Goal: Task Accomplishment & Management: Use online tool/utility

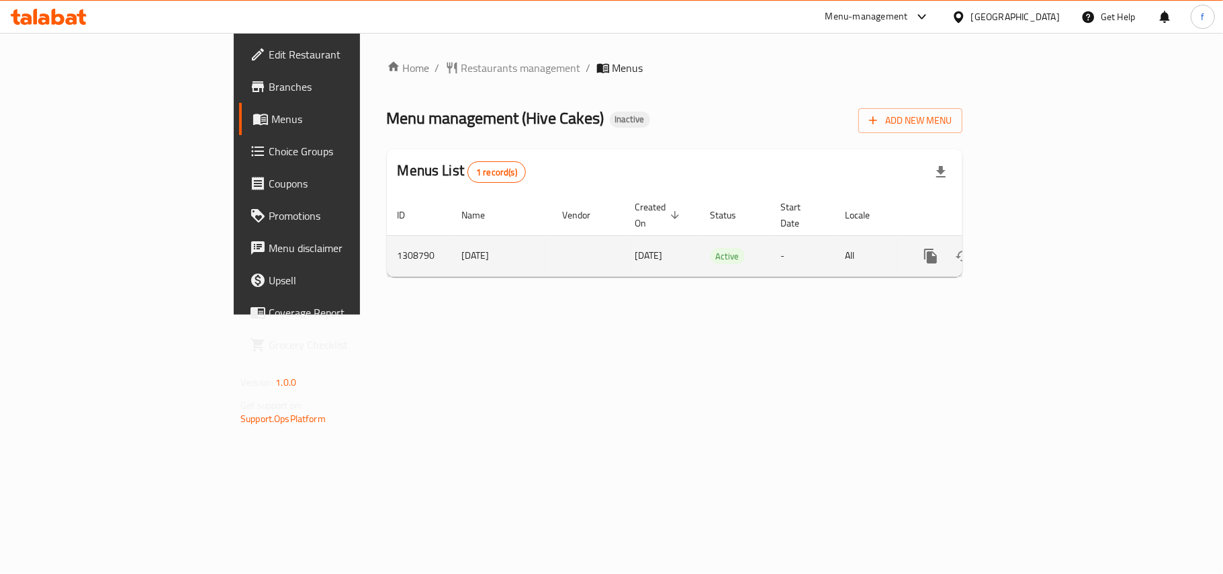
click at [1036, 248] on icon "enhanced table" at bounding box center [1028, 256] width 16 height 16
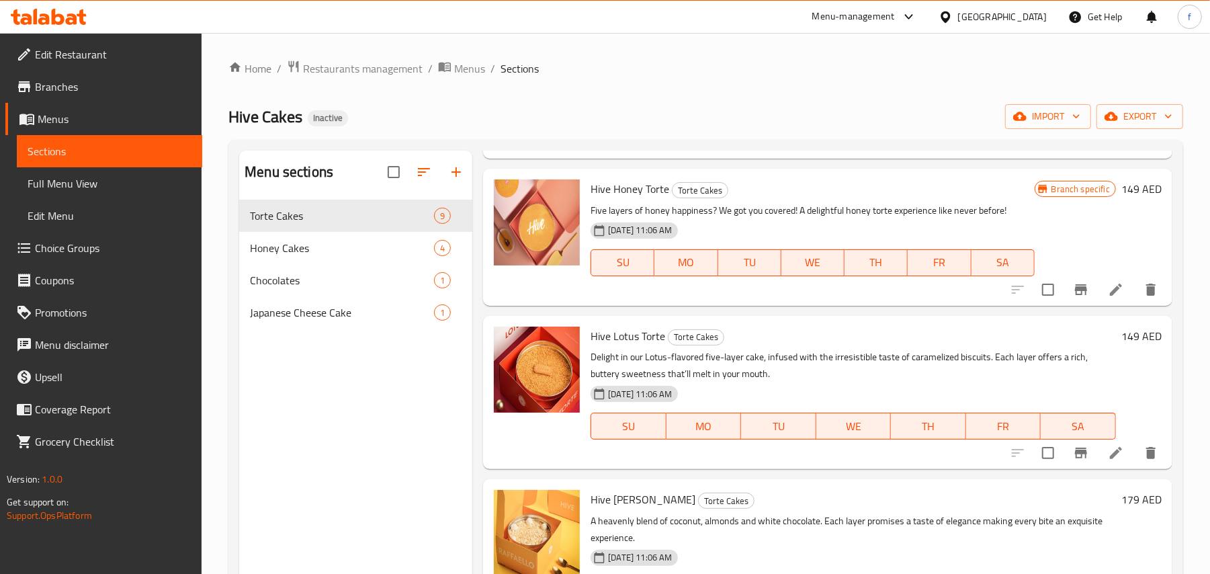
scroll to position [897, 0]
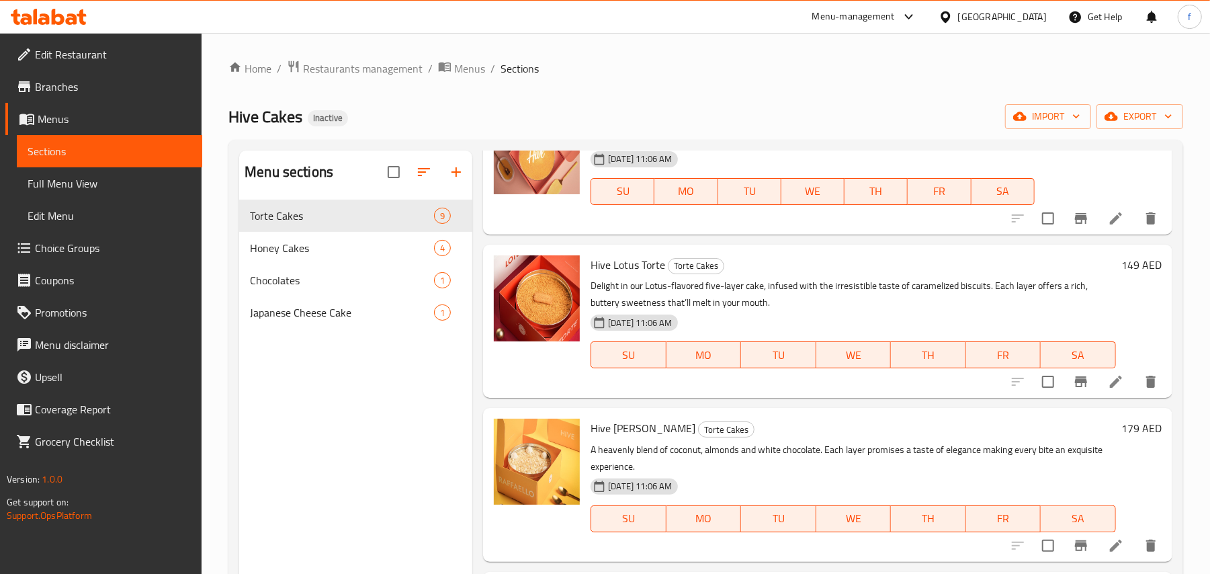
click at [95, 172] on link "Full Menu View" at bounding box center [109, 183] width 185 height 32
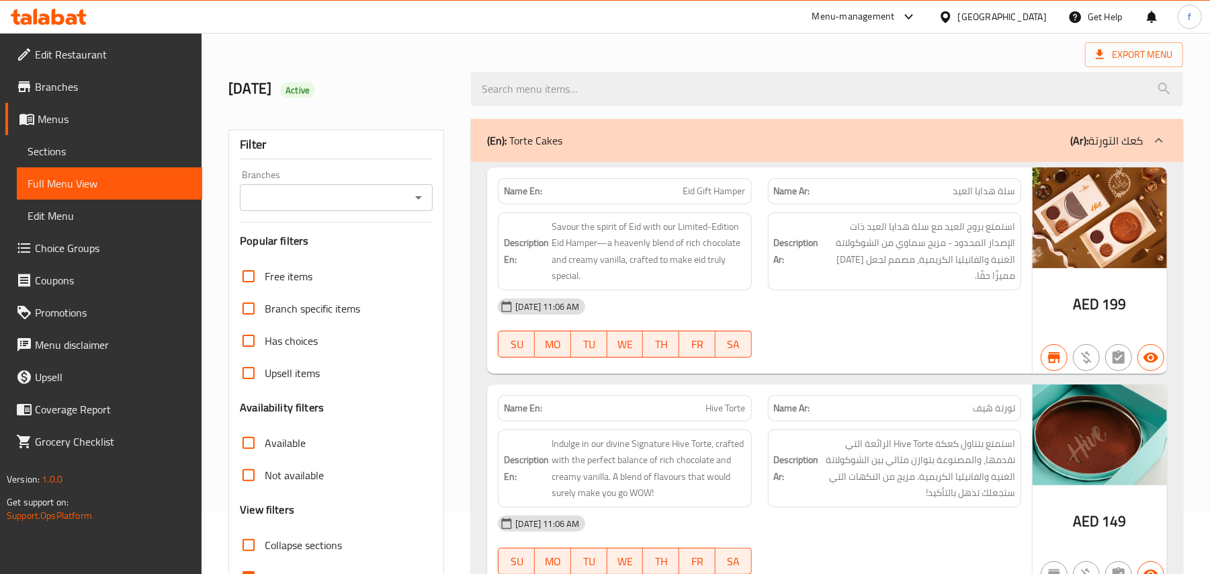
scroll to position [179, 0]
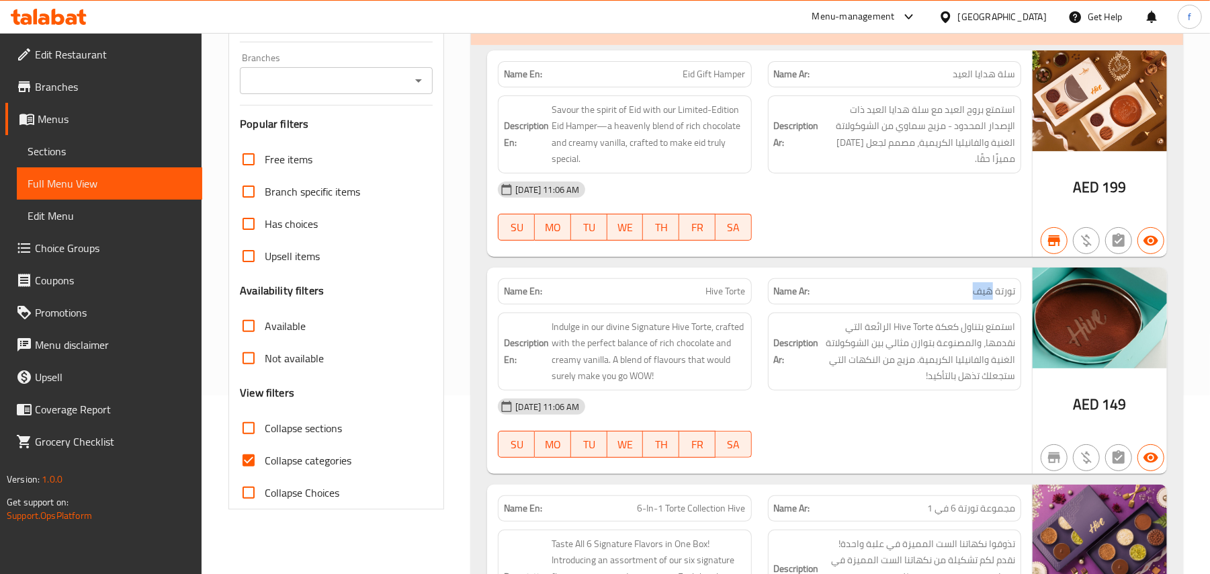
drag, startPoint x: 965, startPoint y: 290, endPoint x: 989, endPoint y: 301, distance: 26.5
click at [989, 301] on div "Name Ar: تورتة هَيف" at bounding box center [894, 291] width 253 height 26
copy span "هَيف"
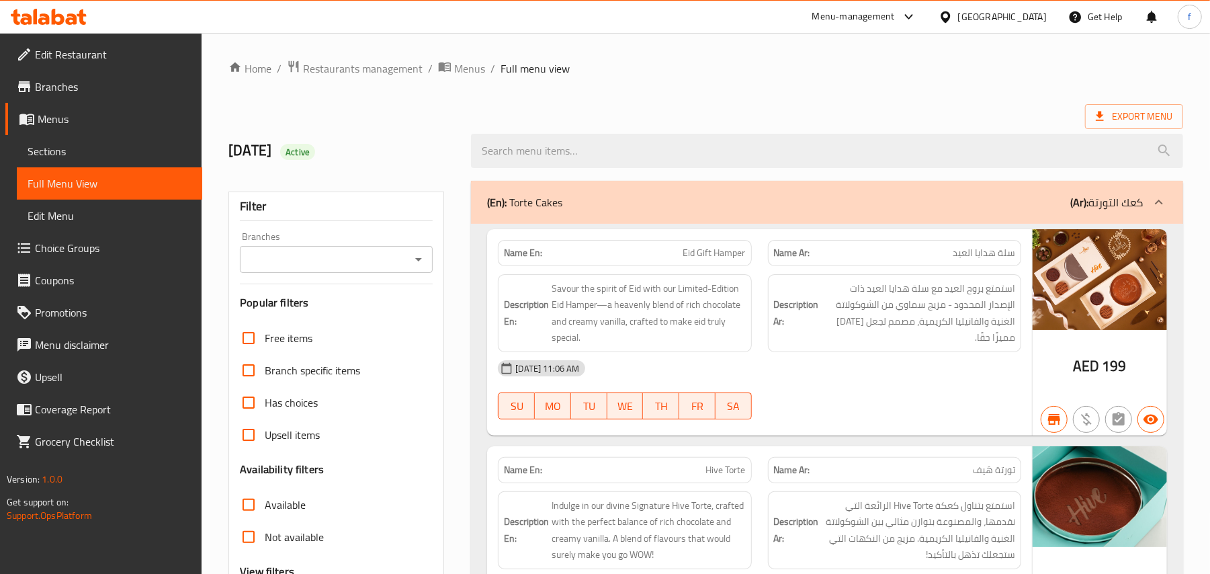
click at [83, 81] on span "Branches" at bounding box center [113, 87] width 157 height 16
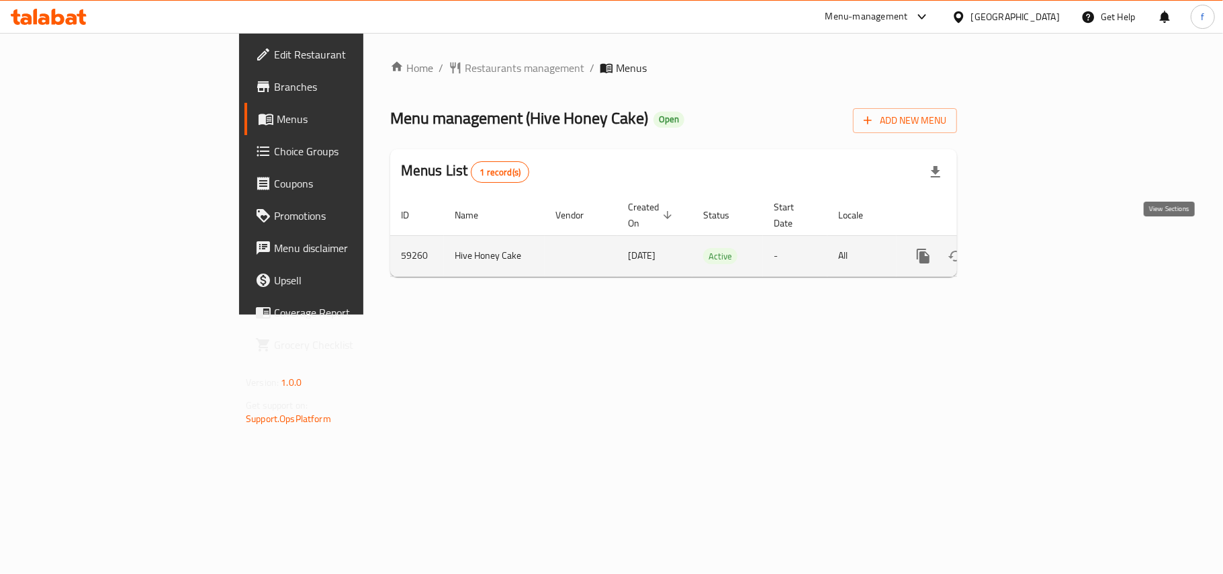
click at [1028, 248] on icon "enhanced table" at bounding box center [1020, 256] width 16 height 16
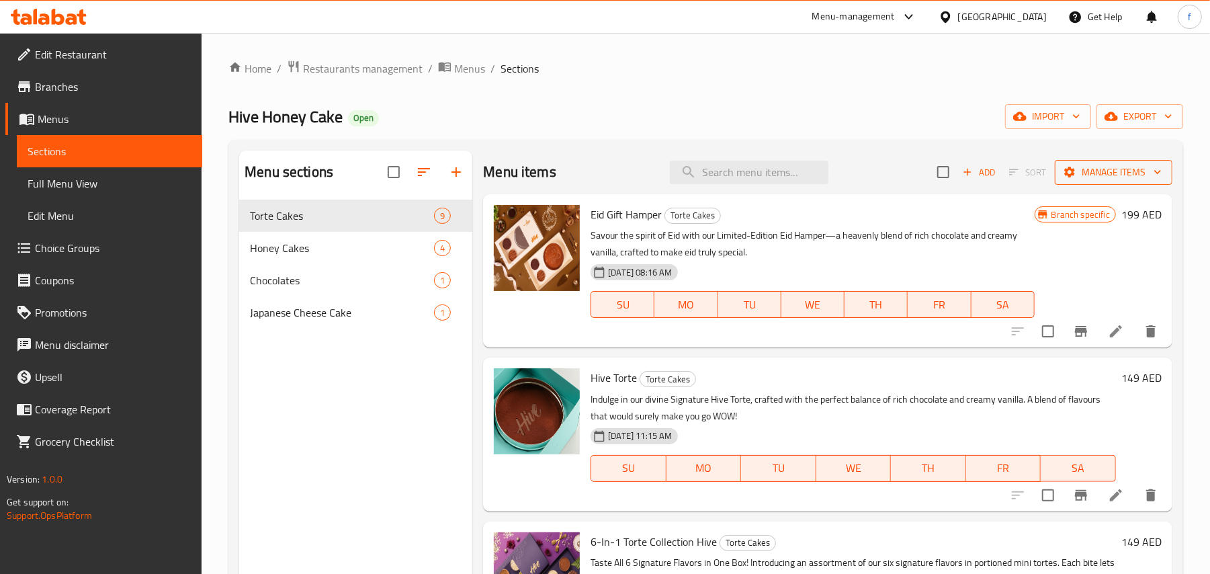
click at [1151, 172] on icon "button" at bounding box center [1157, 171] width 13 height 13
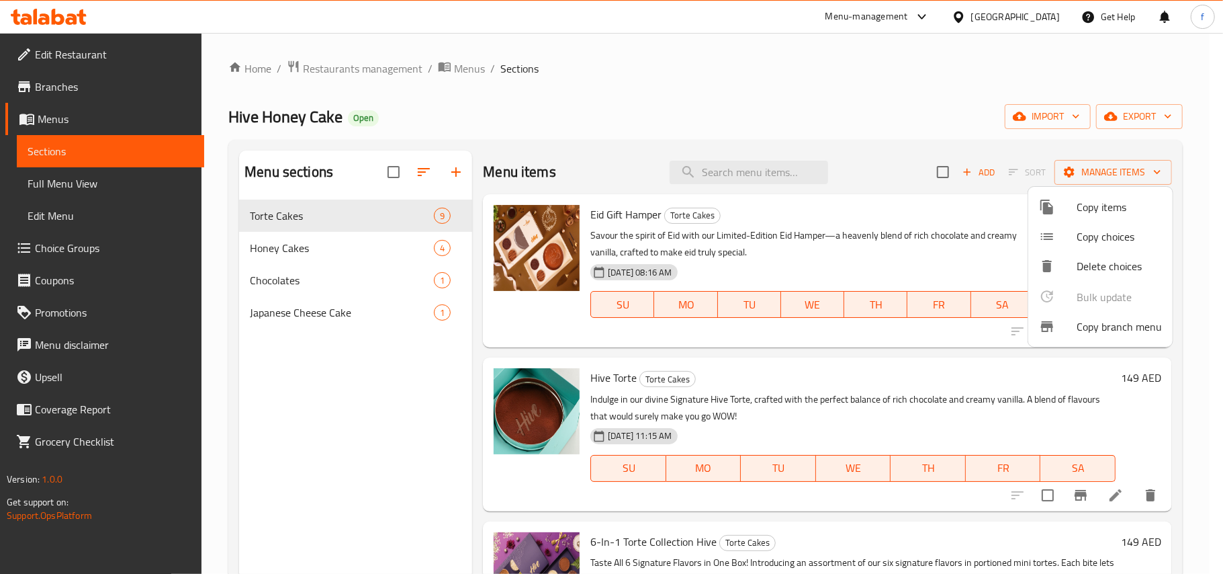
click at [1133, 117] on div at bounding box center [611, 287] width 1223 height 574
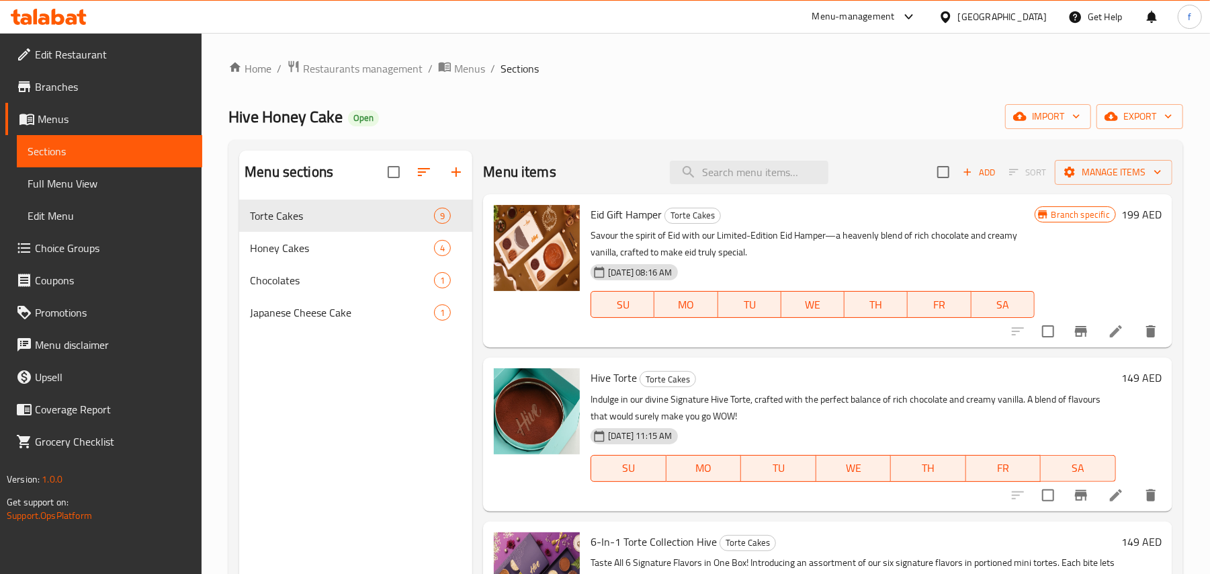
click at [1133, 117] on span "export" at bounding box center [1139, 116] width 65 height 17
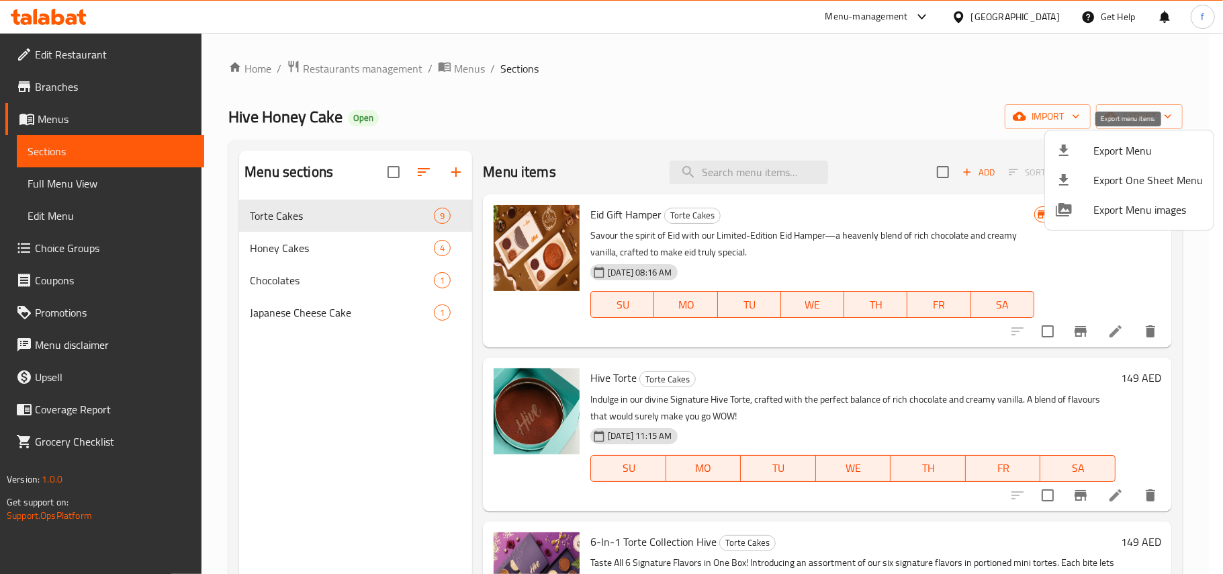
click at [1106, 145] on span "Export Menu" at bounding box center [1148, 150] width 109 height 16
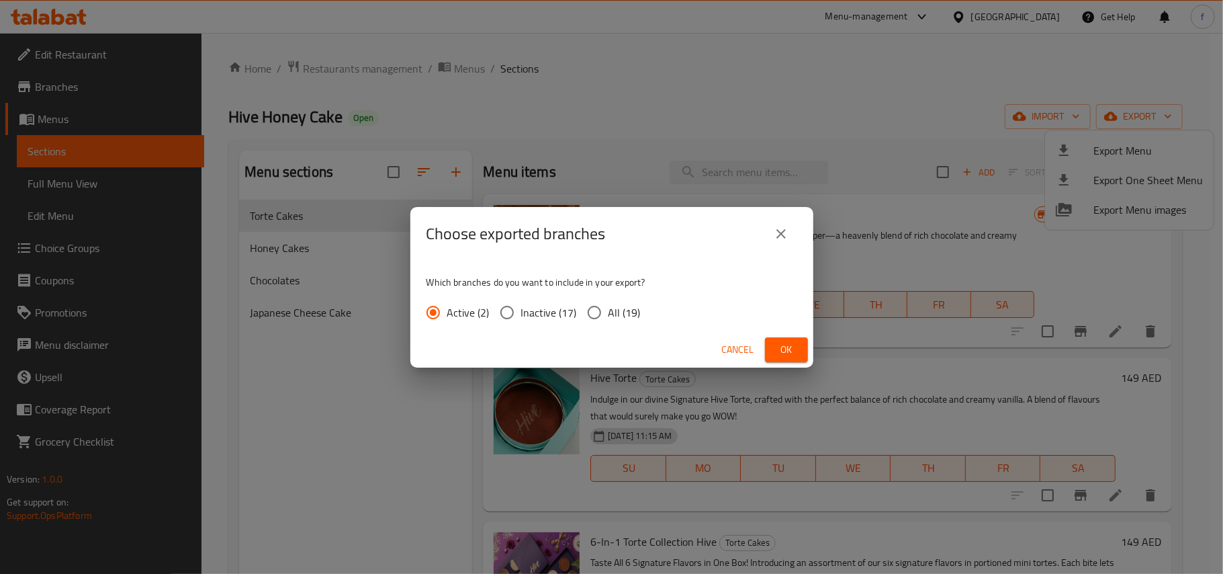
click at [609, 310] on span "All (19)" at bounding box center [625, 312] width 32 height 16
click at [607, 310] on input "All (19)" at bounding box center [594, 312] width 28 height 28
radio input "true"
click at [779, 347] on span "Ok" at bounding box center [786, 349] width 21 height 17
